Goal: Transaction & Acquisition: Book appointment/travel/reservation

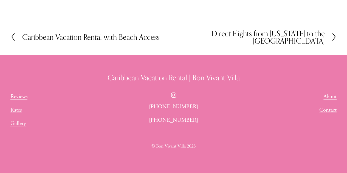
scroll to position [768, 0]
click at [329, 93] on link "About" at bounding box center [329, 97] width 13 height 9
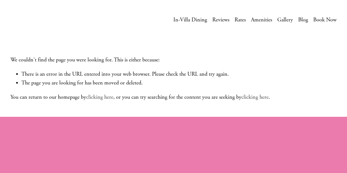
click at [186, 21] on link "In-Villa Dining" at bounding box center [190, 20] width 34 height 10
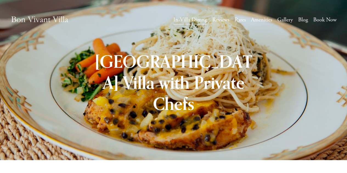
click at [324, 18] on link "Book Now" at bounding box center [324, 20] width 23 height 10
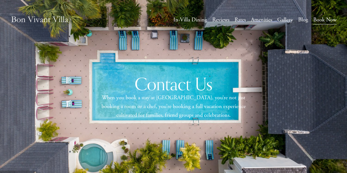
click at [239, 20] on link "Rates" at bounding box center [239, 20] width 11 height 10
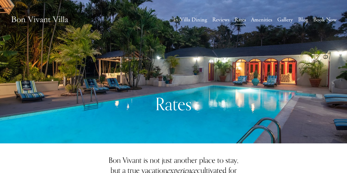
click at [319, 21] on link "Book Now" at bounding box center [324, 20] width 23 height 10
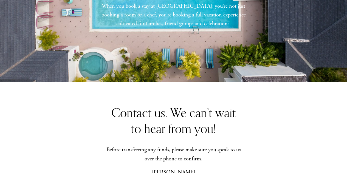
scroll to position [16, 0]
